Goal: Task Accomplishment & Management: Use online tool/utility

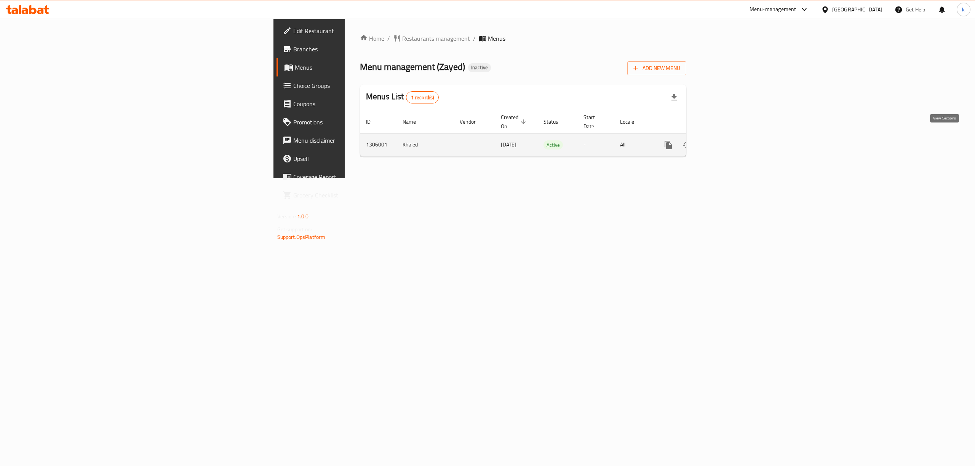
click at [727, 140] on icon "enhanced table" at bounding box center [722, 144] width 9 height 9
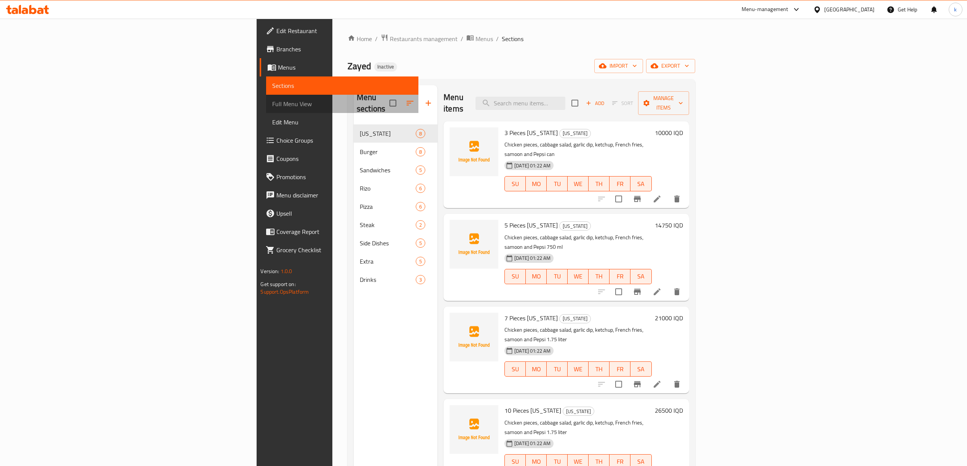
click at [272, 102] on span "Full Menu View" at bounding box center [342, 103] width 140 height 9
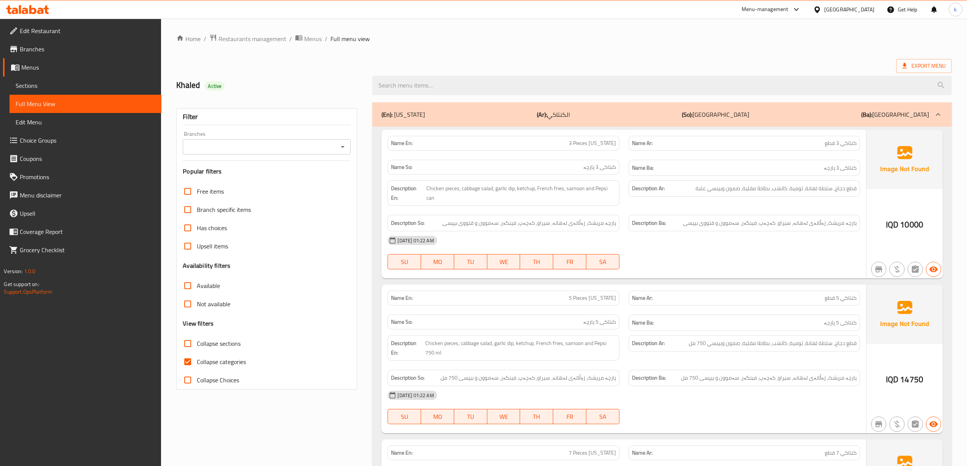
click at [281, 145] on input "Branches" at bounding box center [260, 147] width 151 height 11
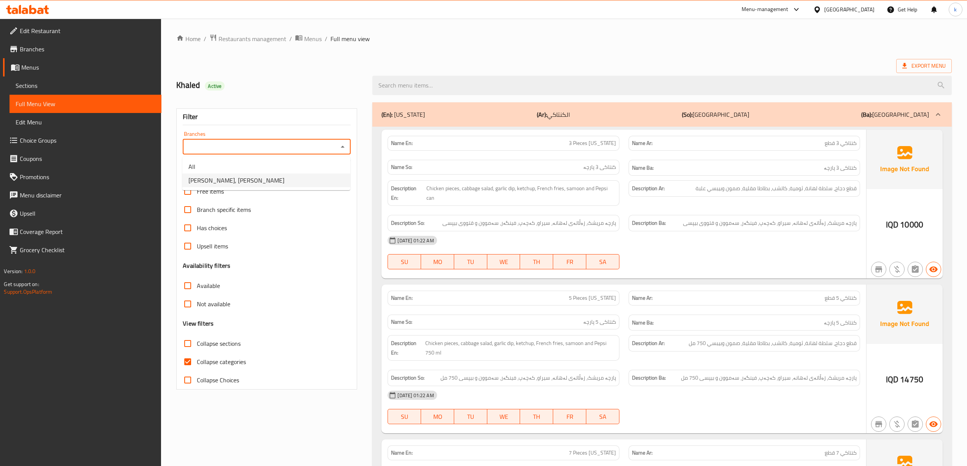
click at [270, 175] on li "[PERSON_NAME], [PERSON_NAME]" at bounding box center [266, 181] width 168 height 14
type input "[PERSON_NAME], [PERSON_NAME]"
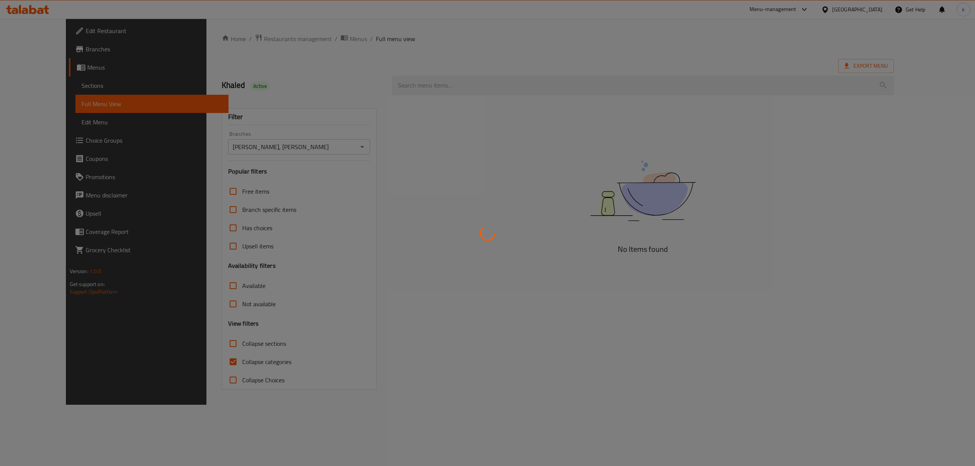
click at [241, 365] on div at bounding box center [487, 233] width 975 height 466
click at [232, 363] on div at bounding box center [487, 233] width 975 height 466
click at [211, 361] on div at bounding box center [487, 233] width 975 height 466
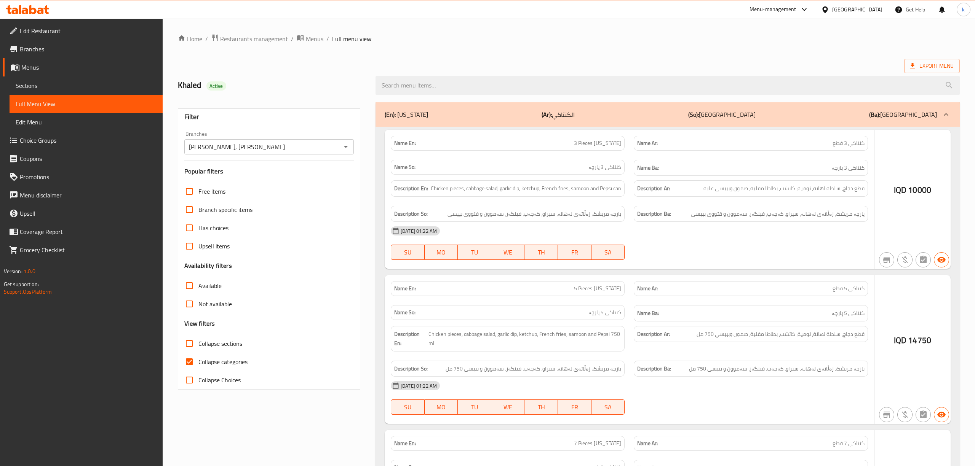
click at [211, 362] on div at bounding box center [487, 233] width 975 height 466
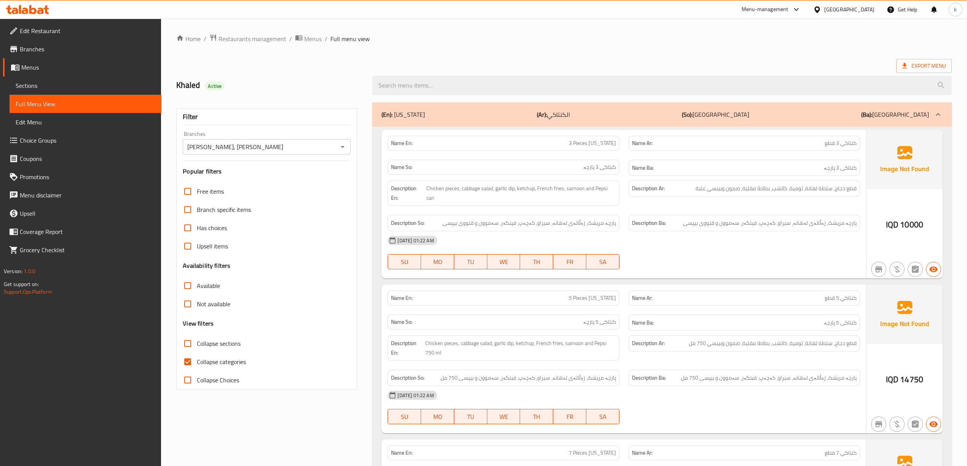
click at [211, 362] on span "Collapse categories" at bounding box center [221, 361] width 49 height 9
click at [197, 362] on input "Collapse categories" at bounding box center [188, 362] width 18 height 18
checkbox input "false"
click at [656, 346] on strong "Description Ar:" at bounding box center [648, 344] width 33 height 10
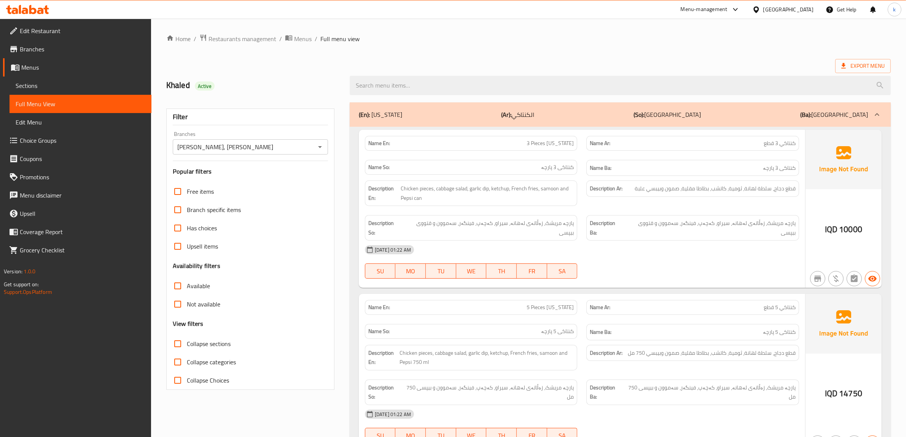
drag, startPoint x: 703, startPoint y: 296, endPoint x: 659, endPoint y: 278, distance: 47.4
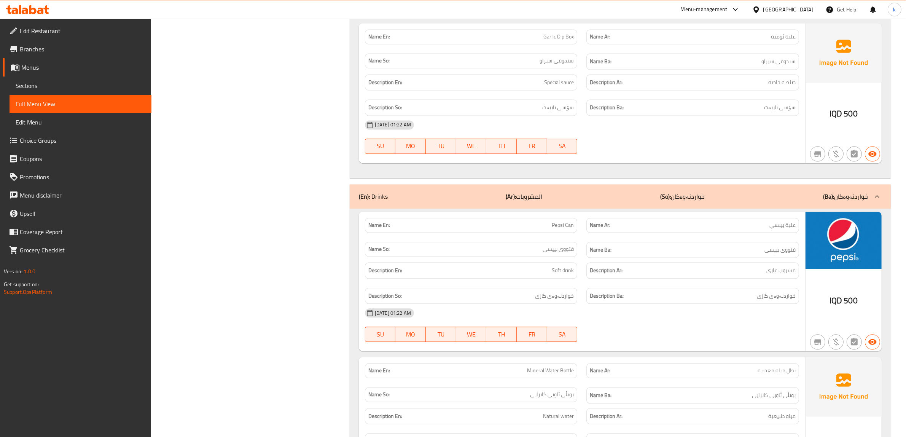
scroll to position [9456, 0]
